Goal: Task Accomplishment & Management: Manage account settings

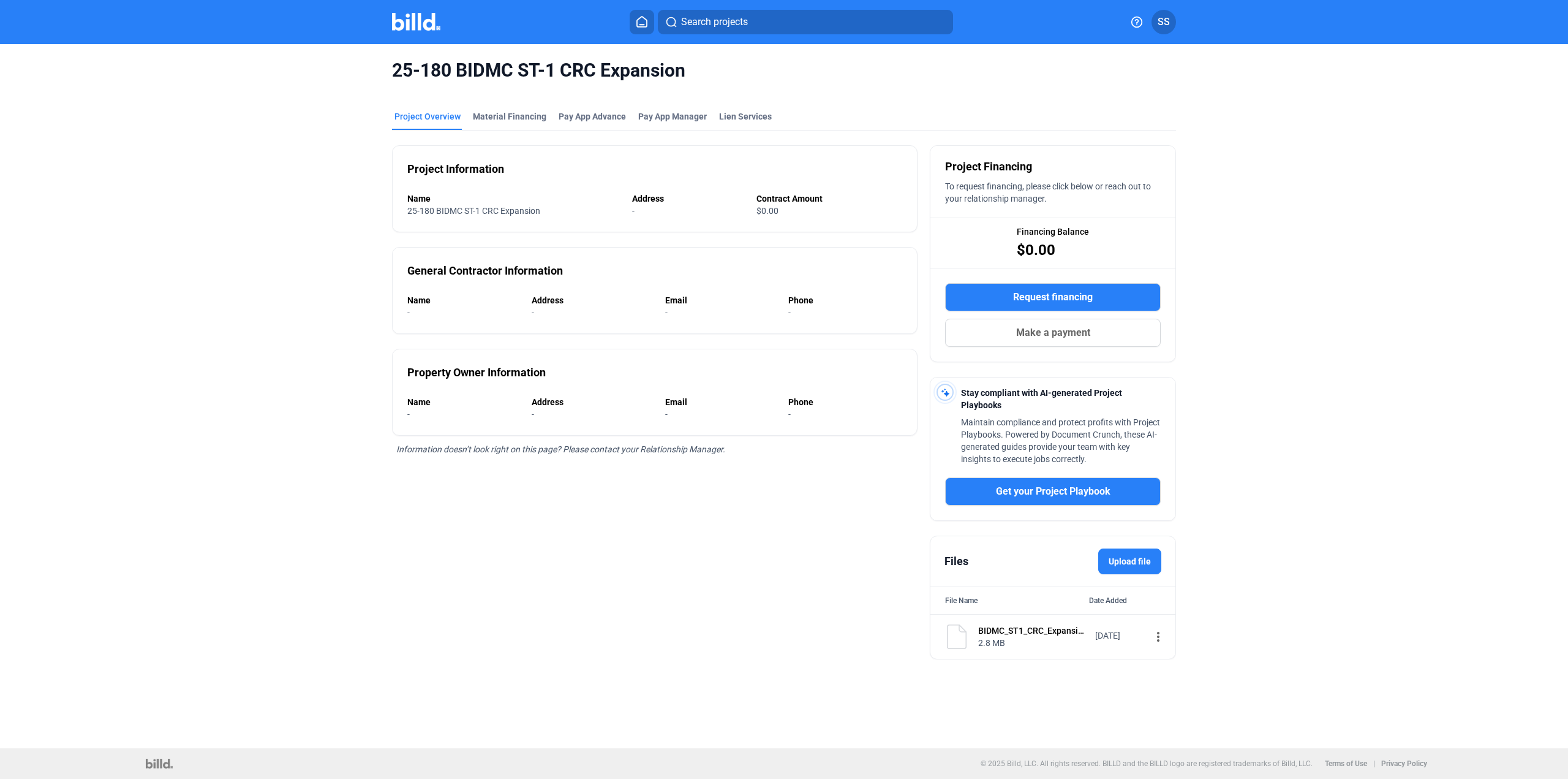
click at [424, 27] on img at bounding box center [416, 21] width 49 height 18
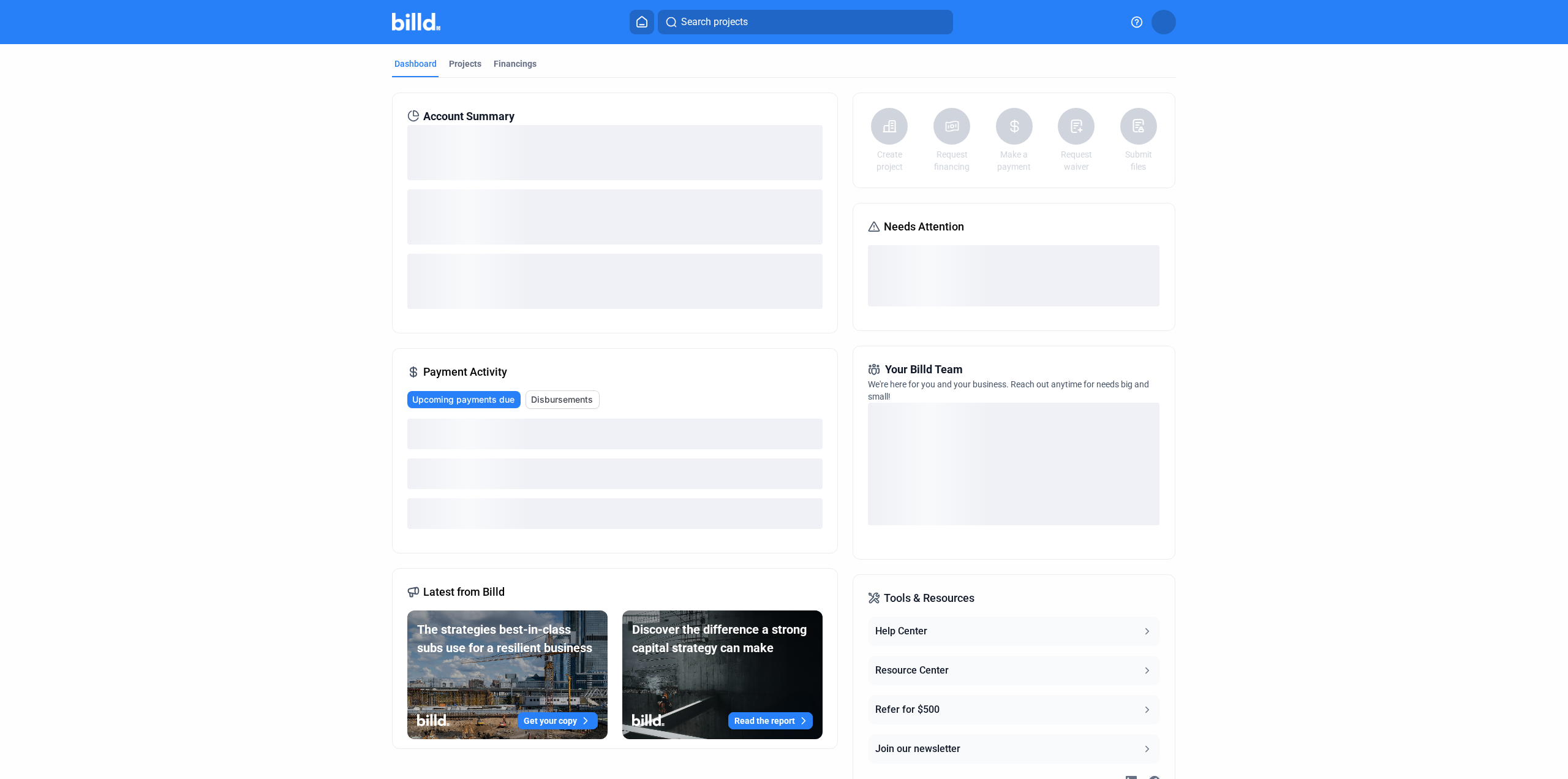
click at [424, 22] on img at bounding box center [416, 21] width 49 height 18
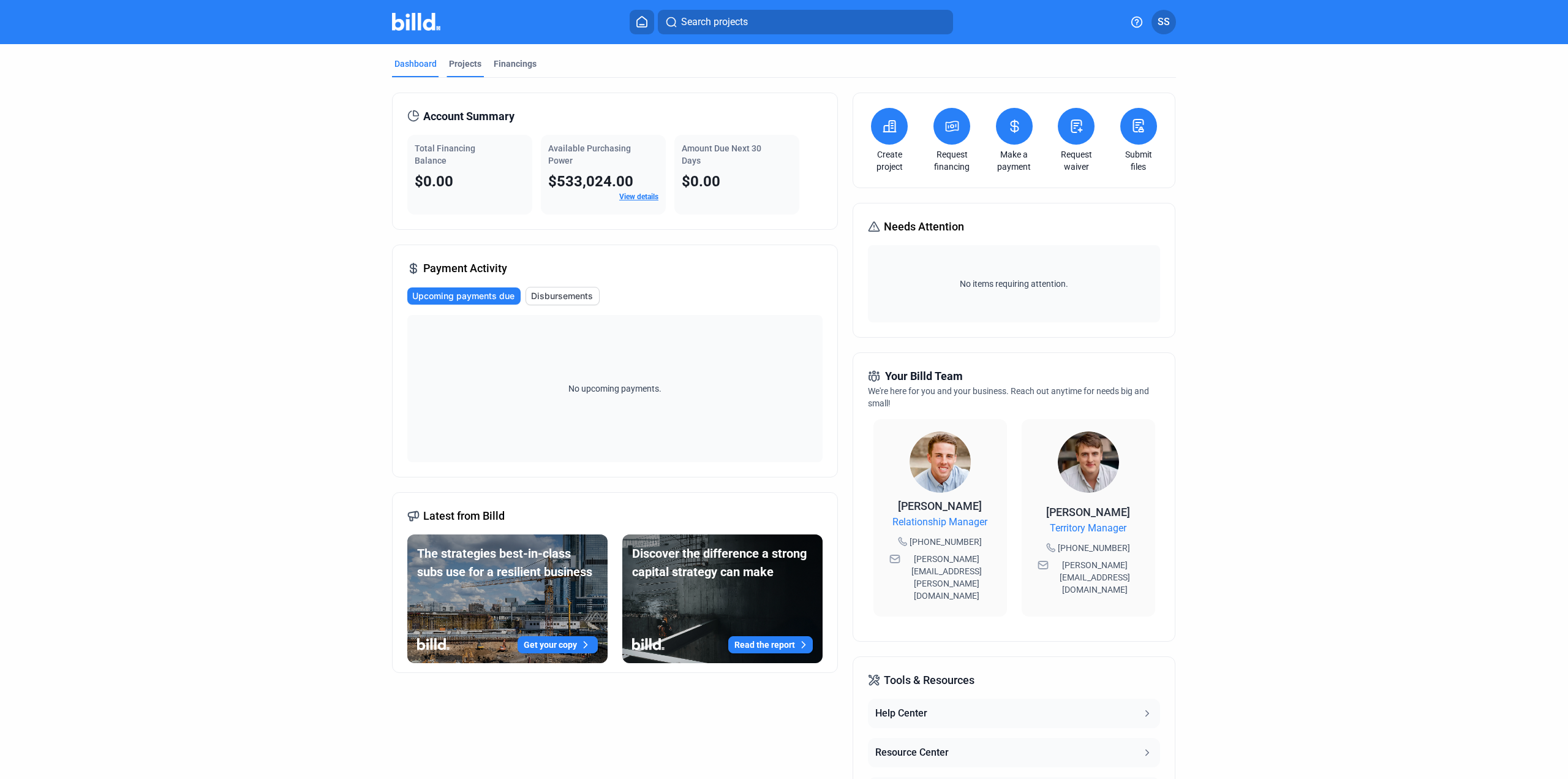
click at [459, 66] on div "Projects" at bounding box center [465, 64] width 33 height 12
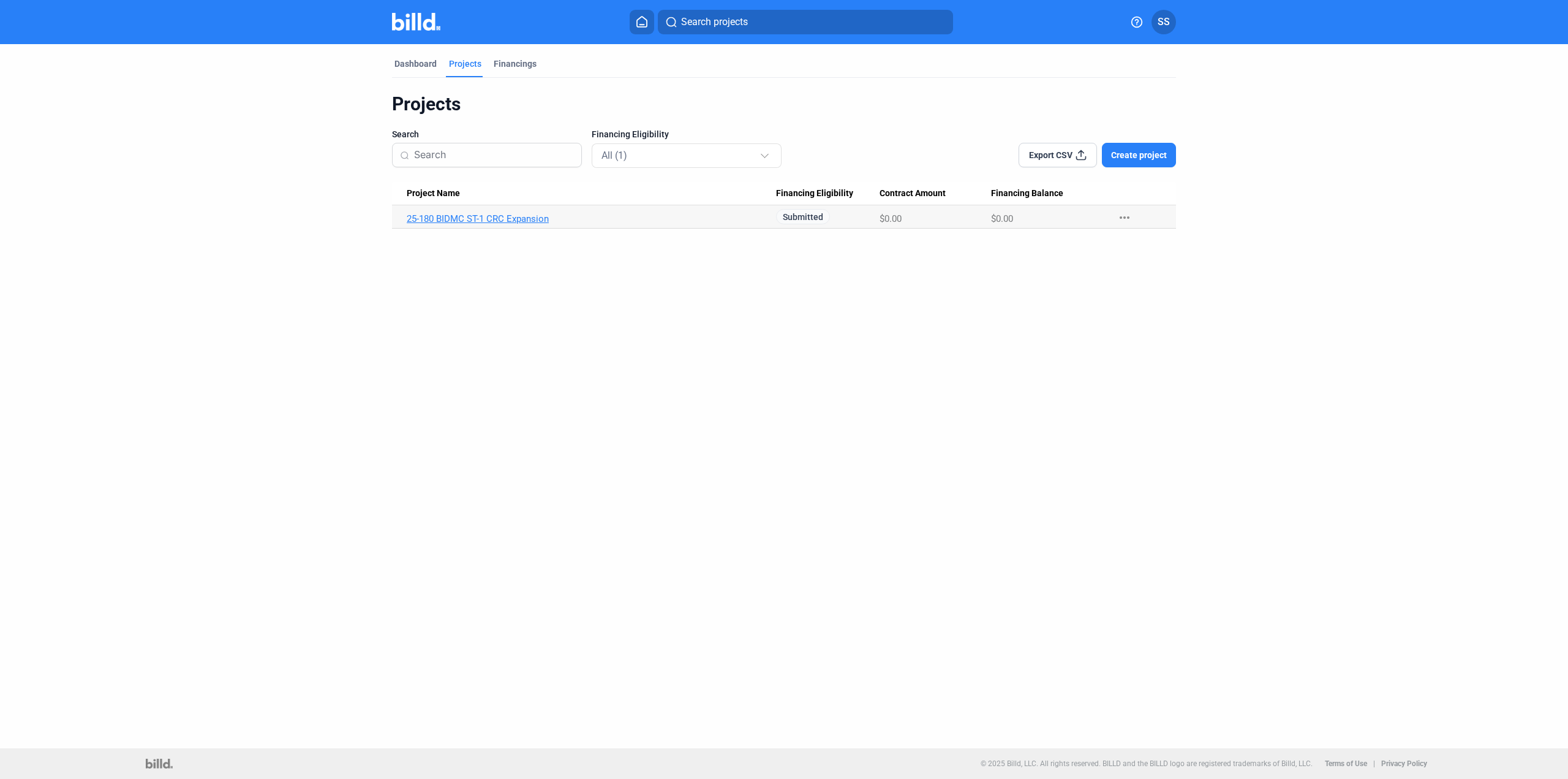
click at [490, 215] on link "25-180 BIDMC ST-1 CRC Expansion" at bounding box center [591, 219] width 369 height 11
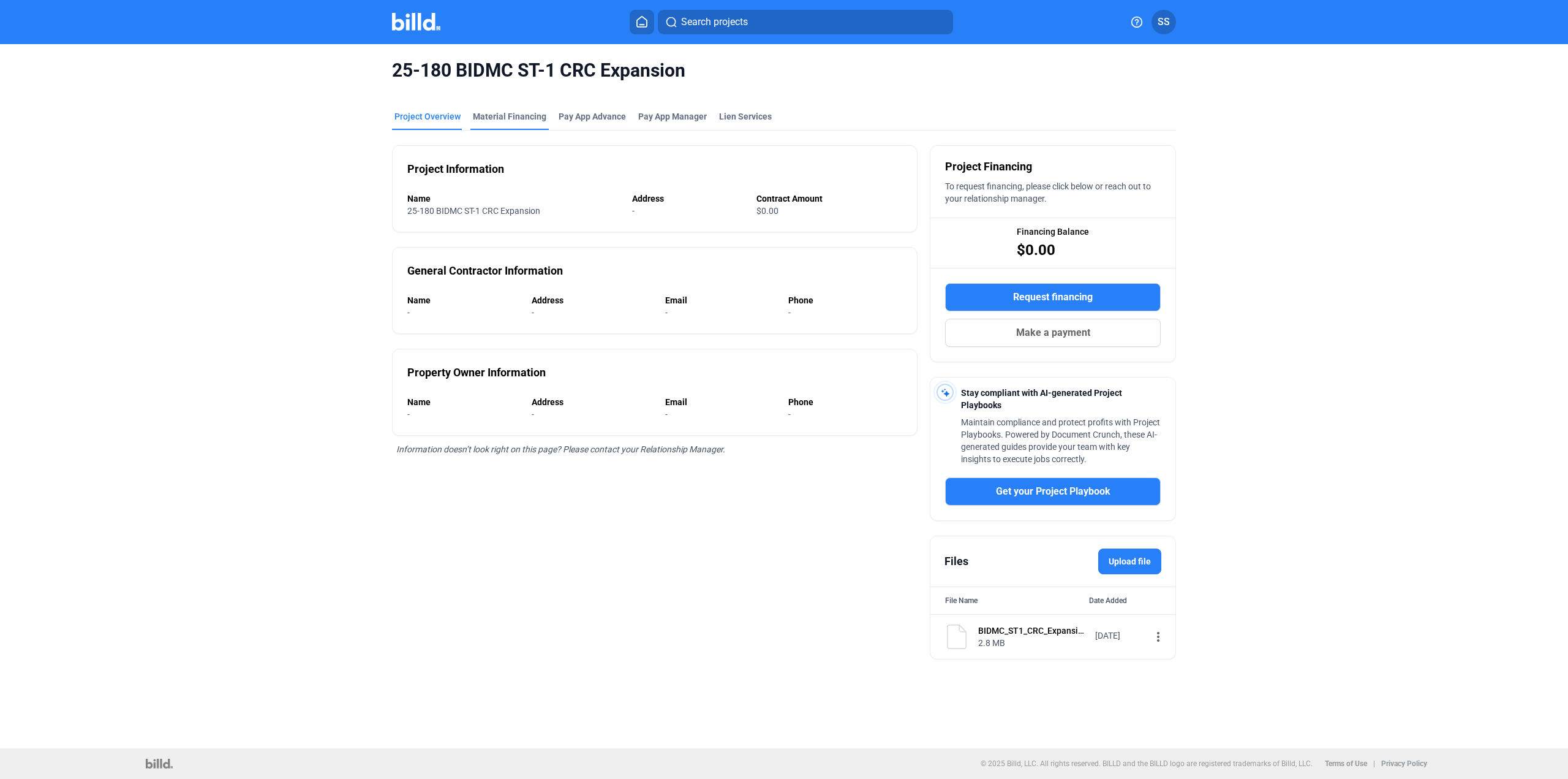
click at [516, 117] on div "Material Financing" at bounding box center [509, 116] width 74 height 12
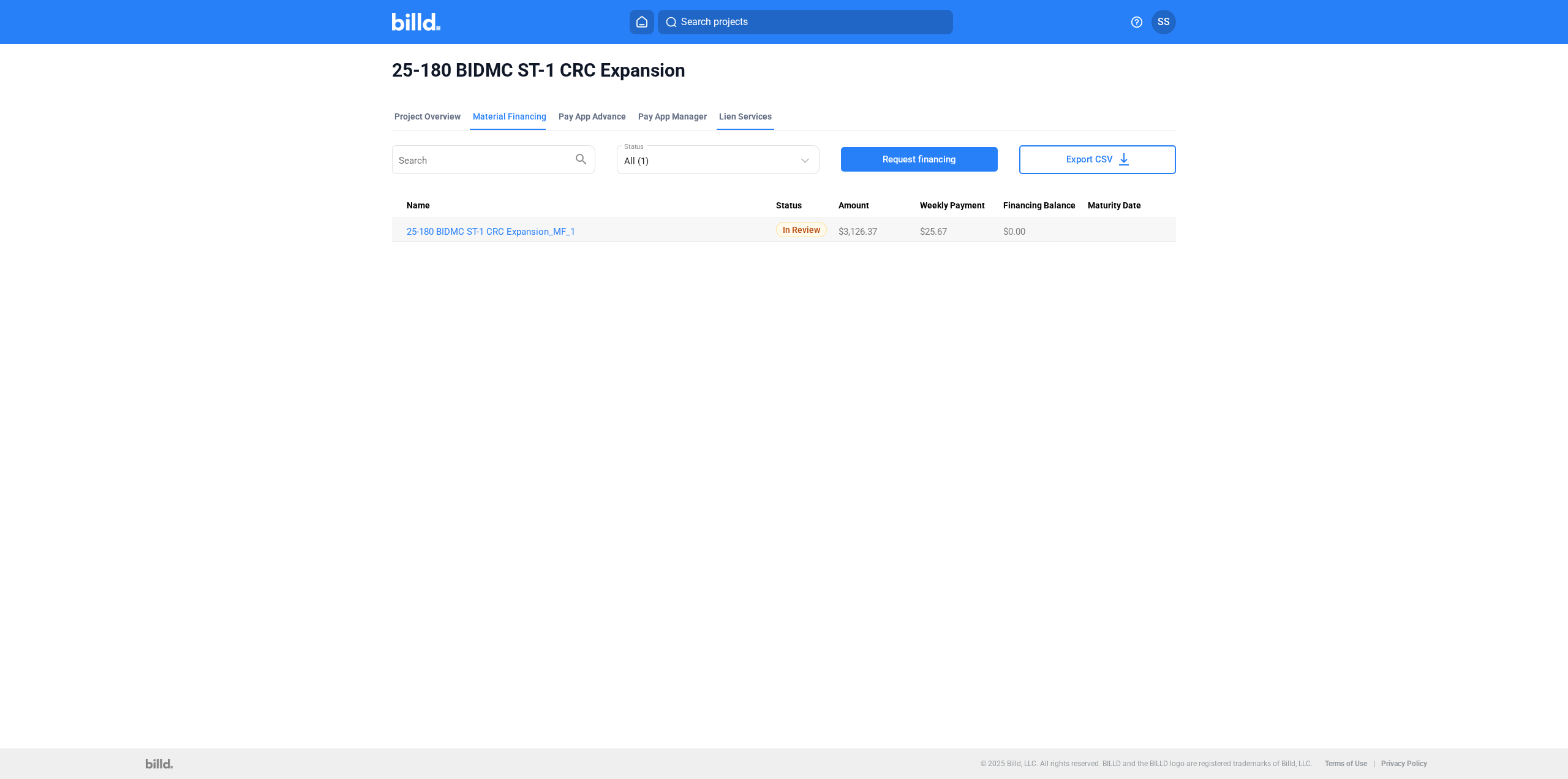
click at [721, 114] on div "Lien Services" at bounding box center [745, 116] width 53 height 12
